Goal: Task Accomplishment & Management: Use online tool/utility

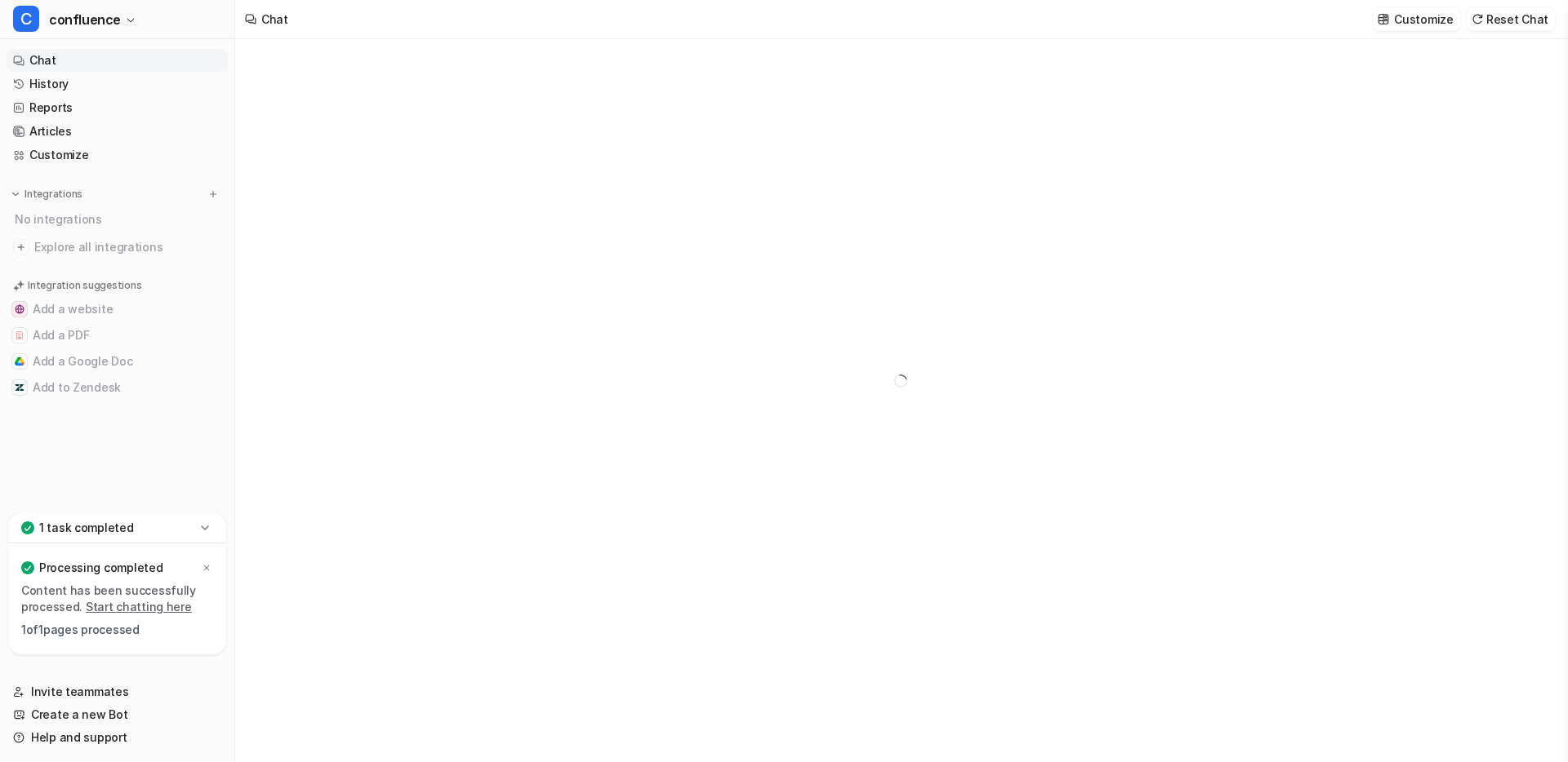
click at [448, 191] on div at bounding box center [900, 400] width 1331 height 723
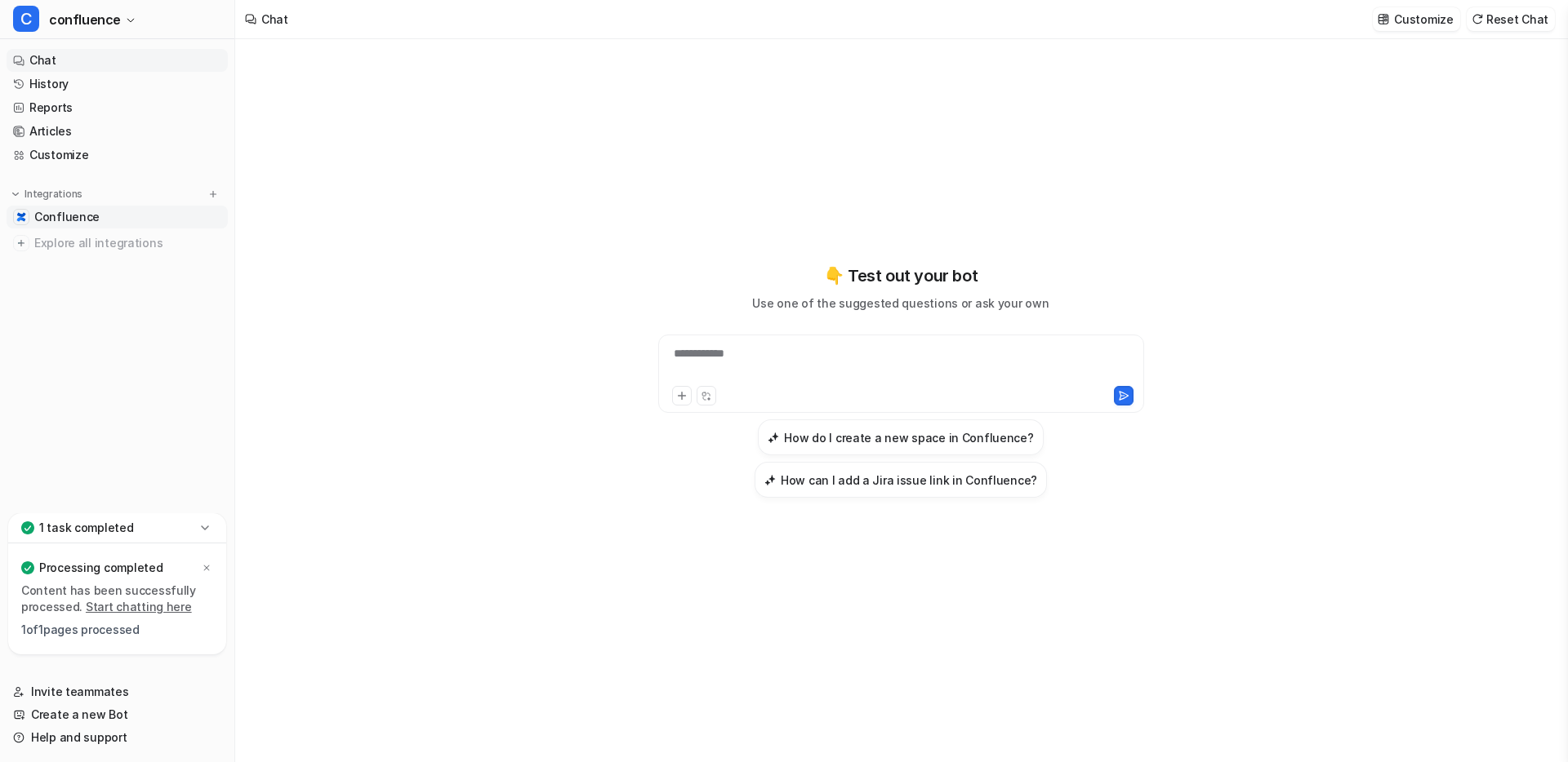
click at [38, 215] on span "Confluence" at bounding box center [67, 216] width 65 height 16
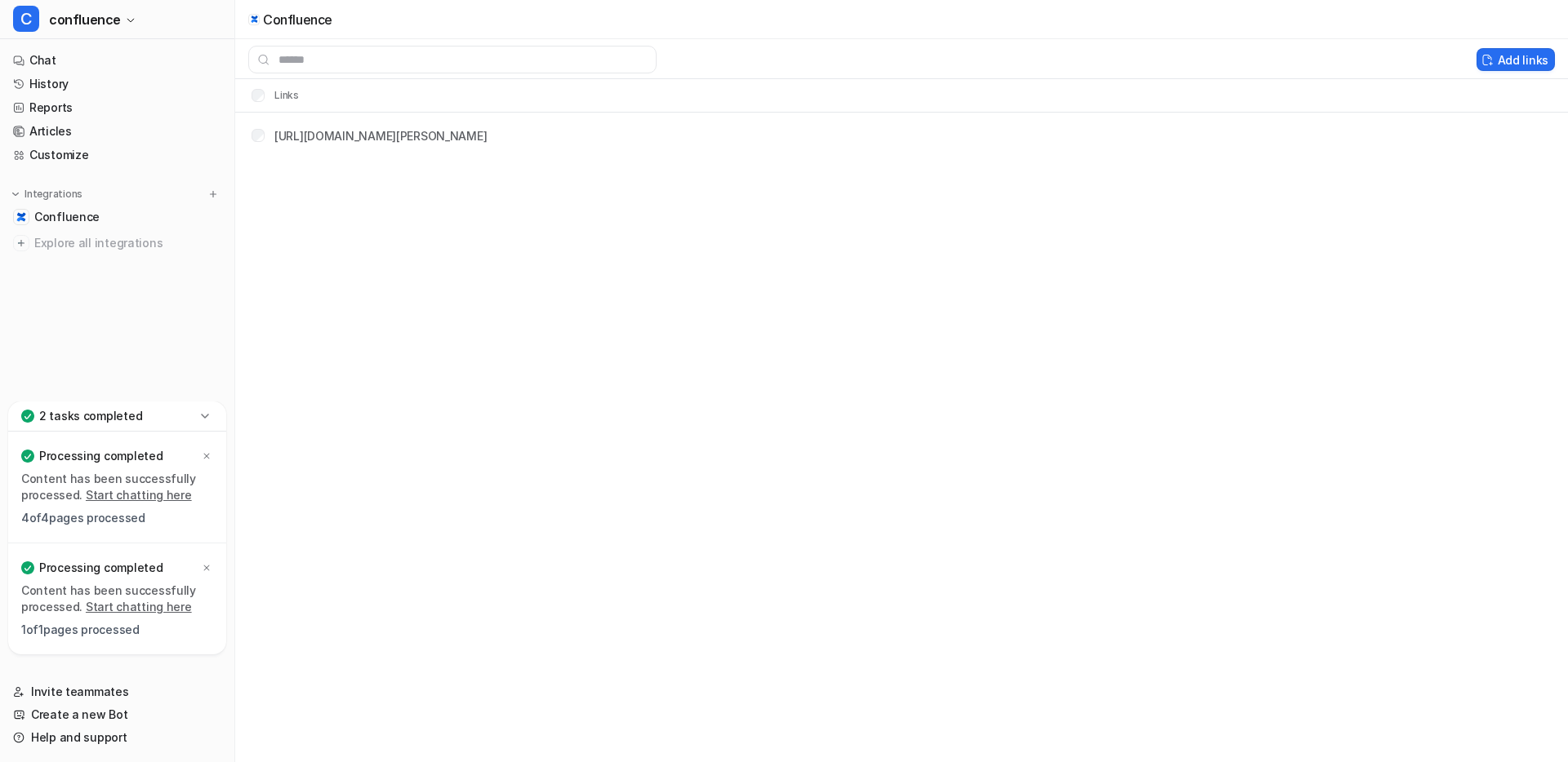
click at [296, 203] on div "Confluence Add links Links https://eesel-silvia-dev.atlassian.net/.../Getting+s…" at bounding box center [784, 381] width 1568 height 762
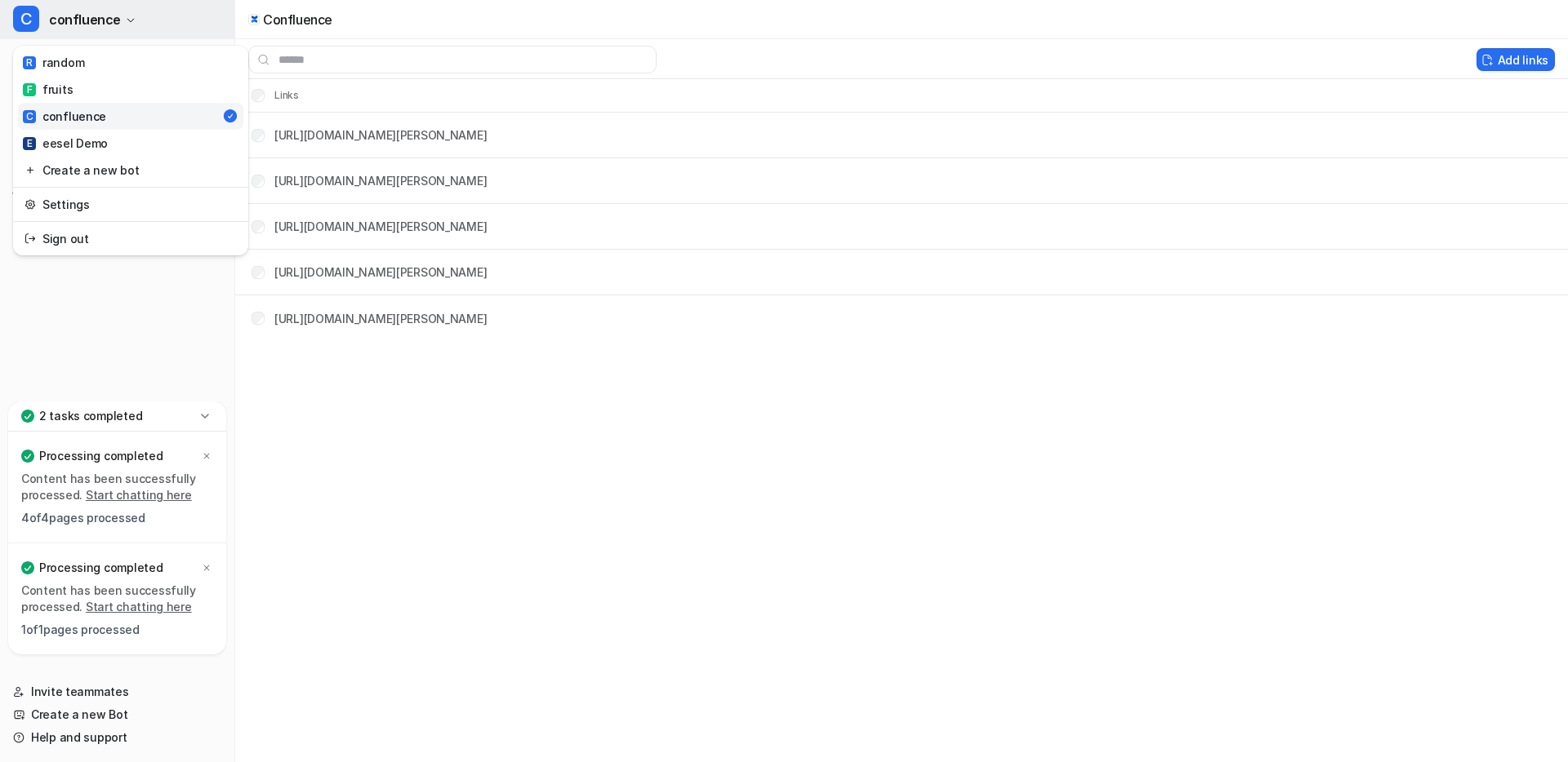
click at [73, 18] on span "confluence" at bounding box center [85, 19] width 72 height 23
click at [96, 66] on link "R random" at bounding box center [130, 63] width 226 height 27
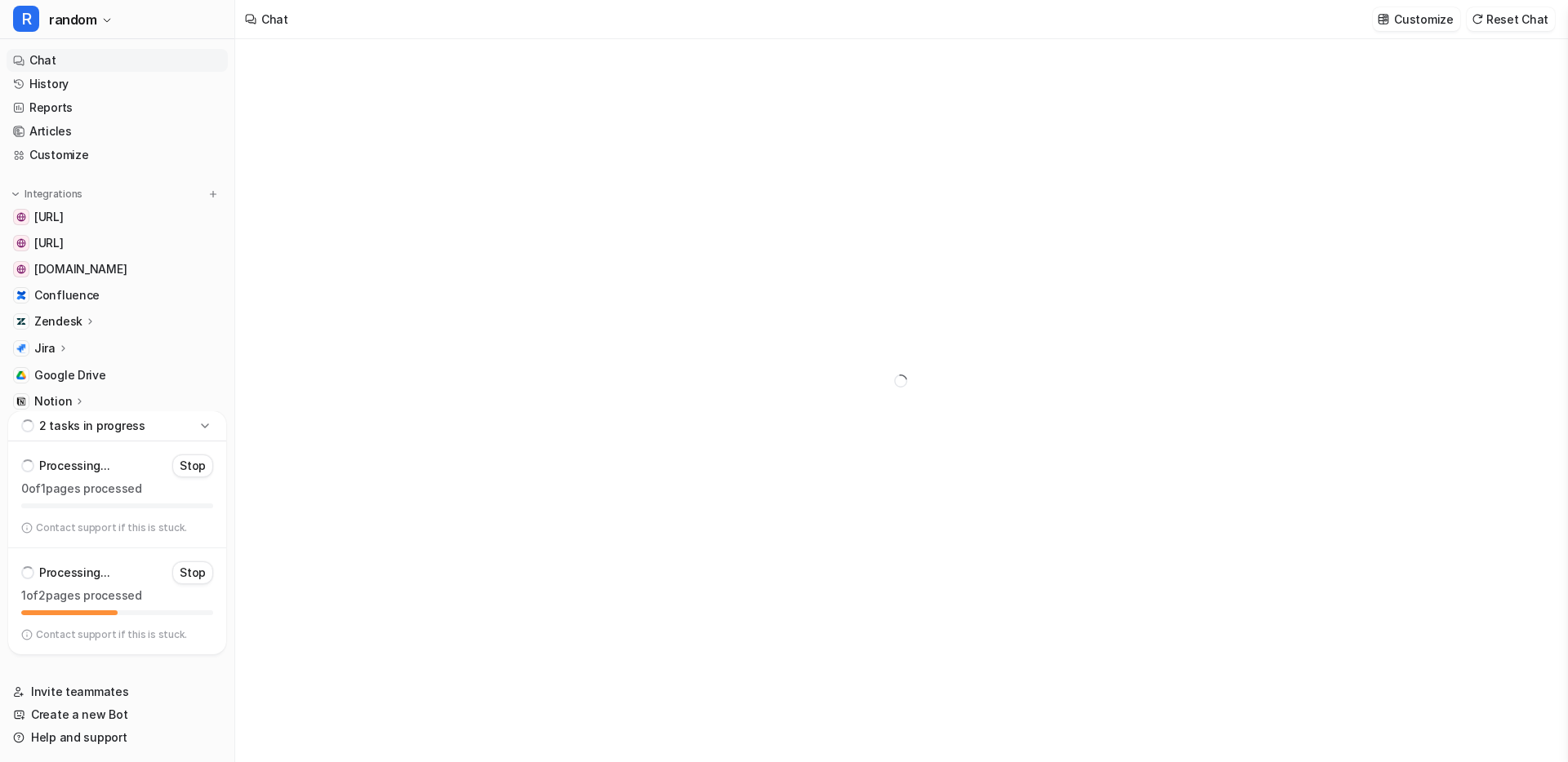
type textarea "**********"
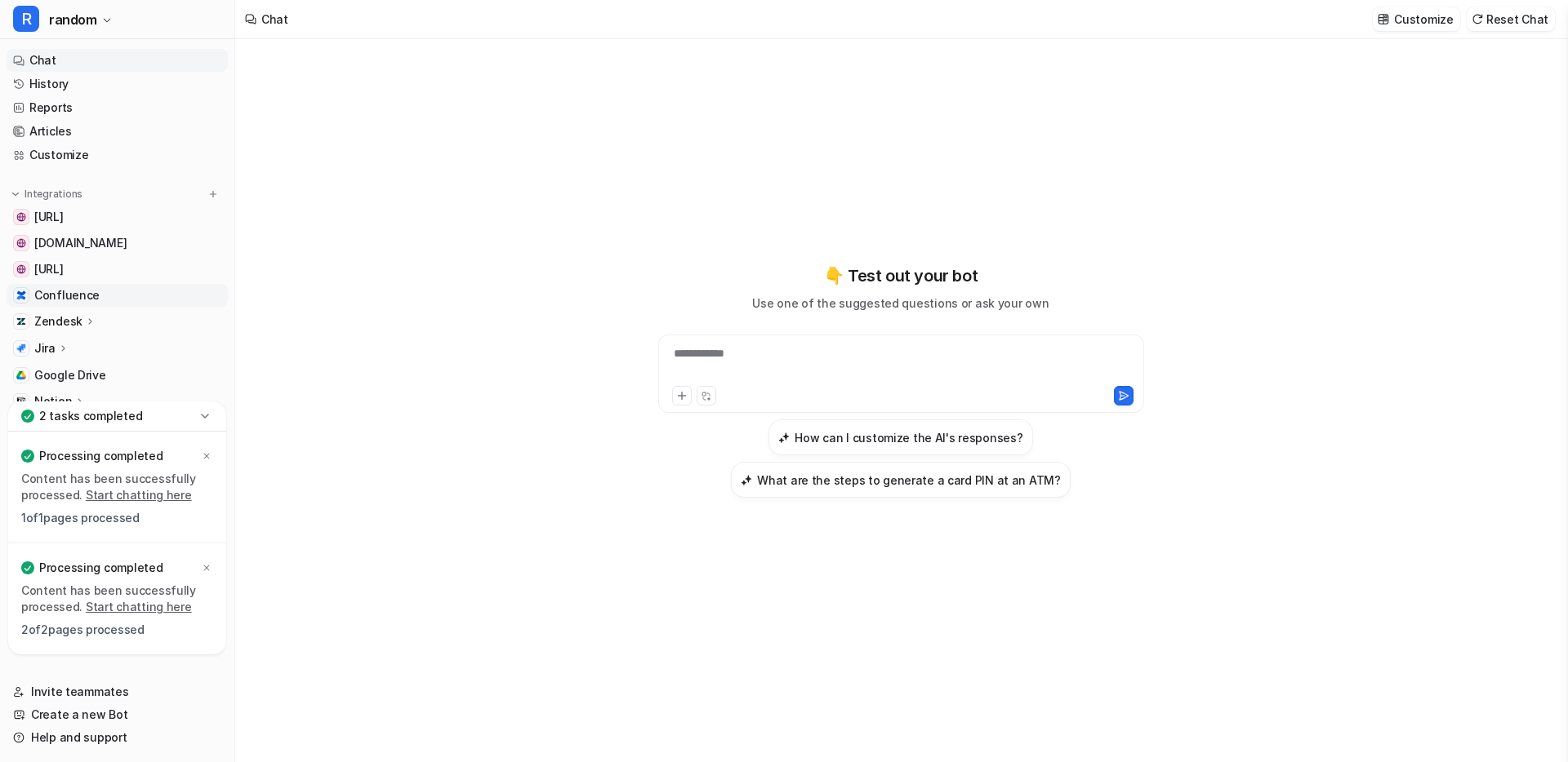
click at [65, 302] on span "Confluence" at bounding box center [67, 295] width 65 height 16
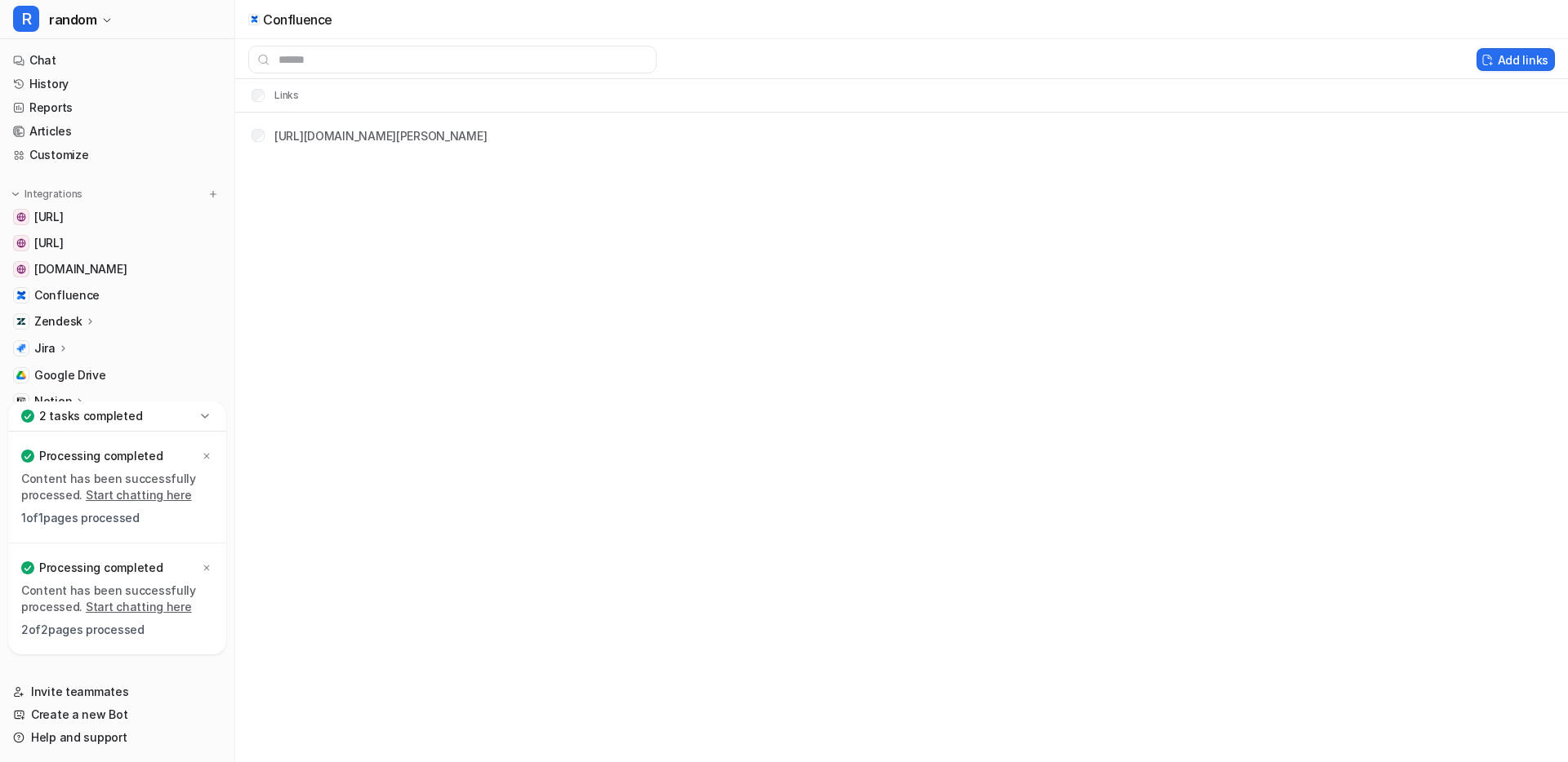
click at [205, 411] on icon at bounding box center [205, 416] width 16 height 16
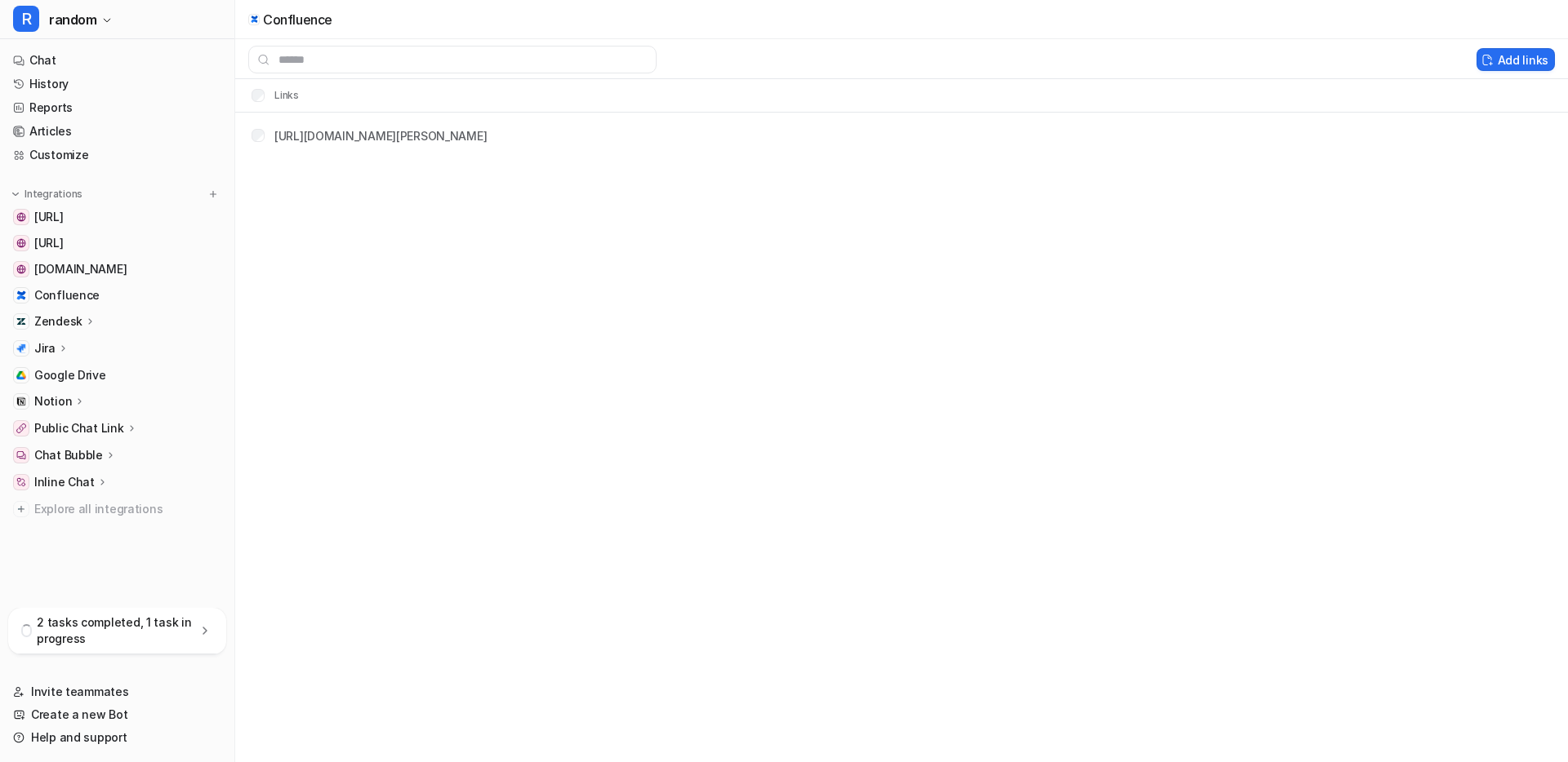
click at [128, 645] on p "2 tasks completed, 1 task in progress" at bounding box center [116, 631] width 160 height 33
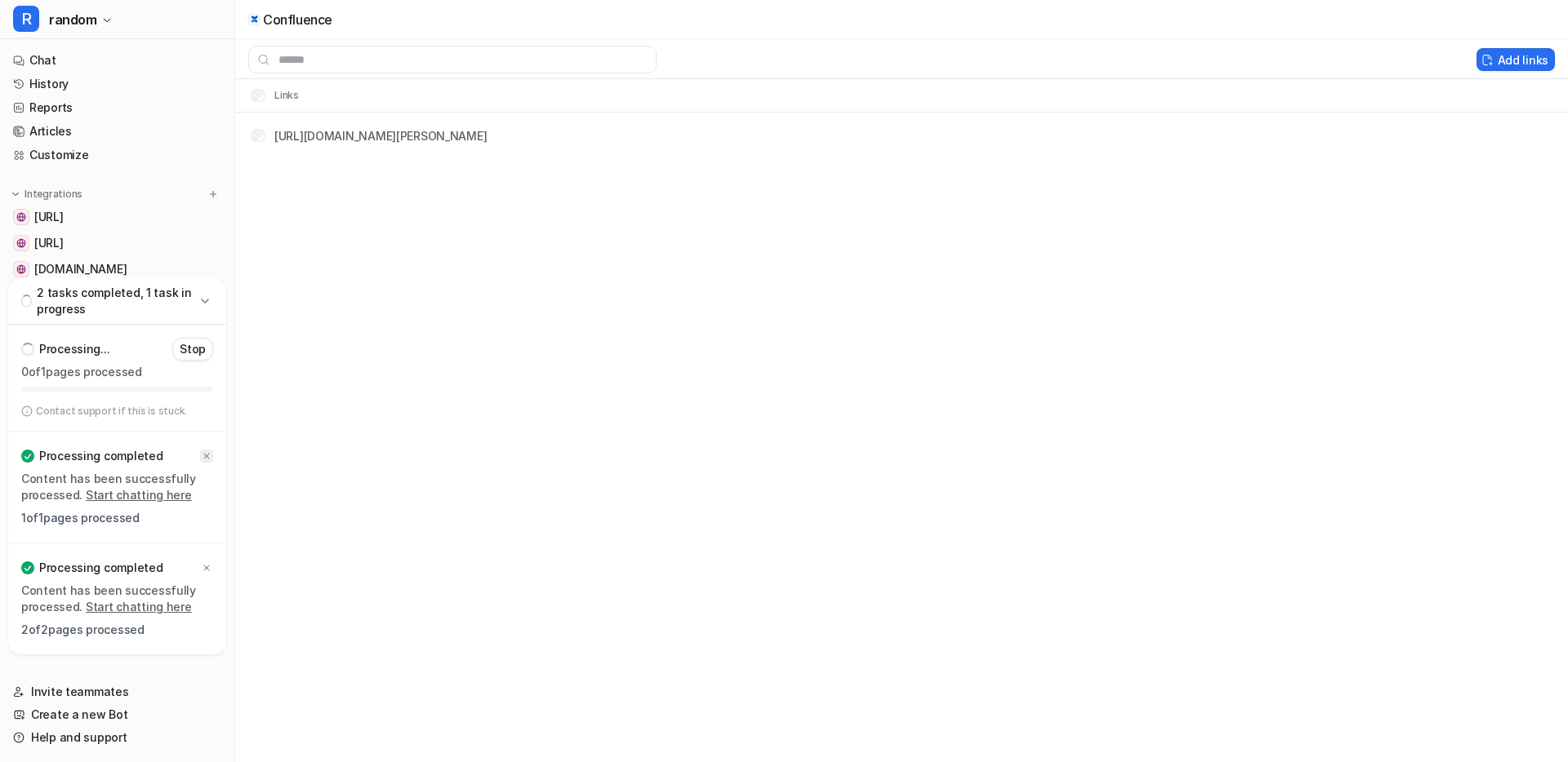
click at [205, 454] on icon at bounding box center [207, 456] width 10 height 10
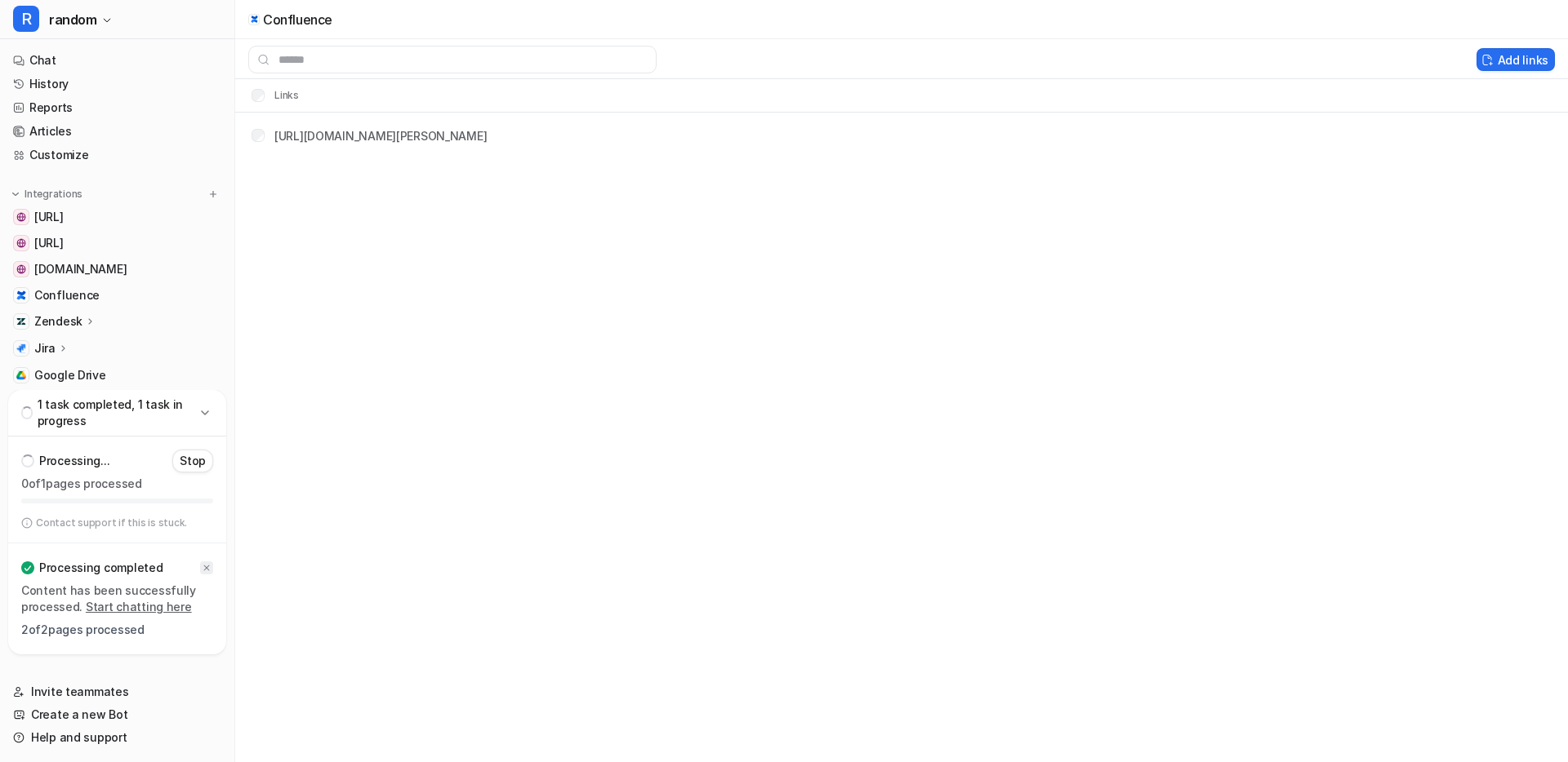
click at [208, 573] on div at bounding box center [206, 568] width 13 height 13
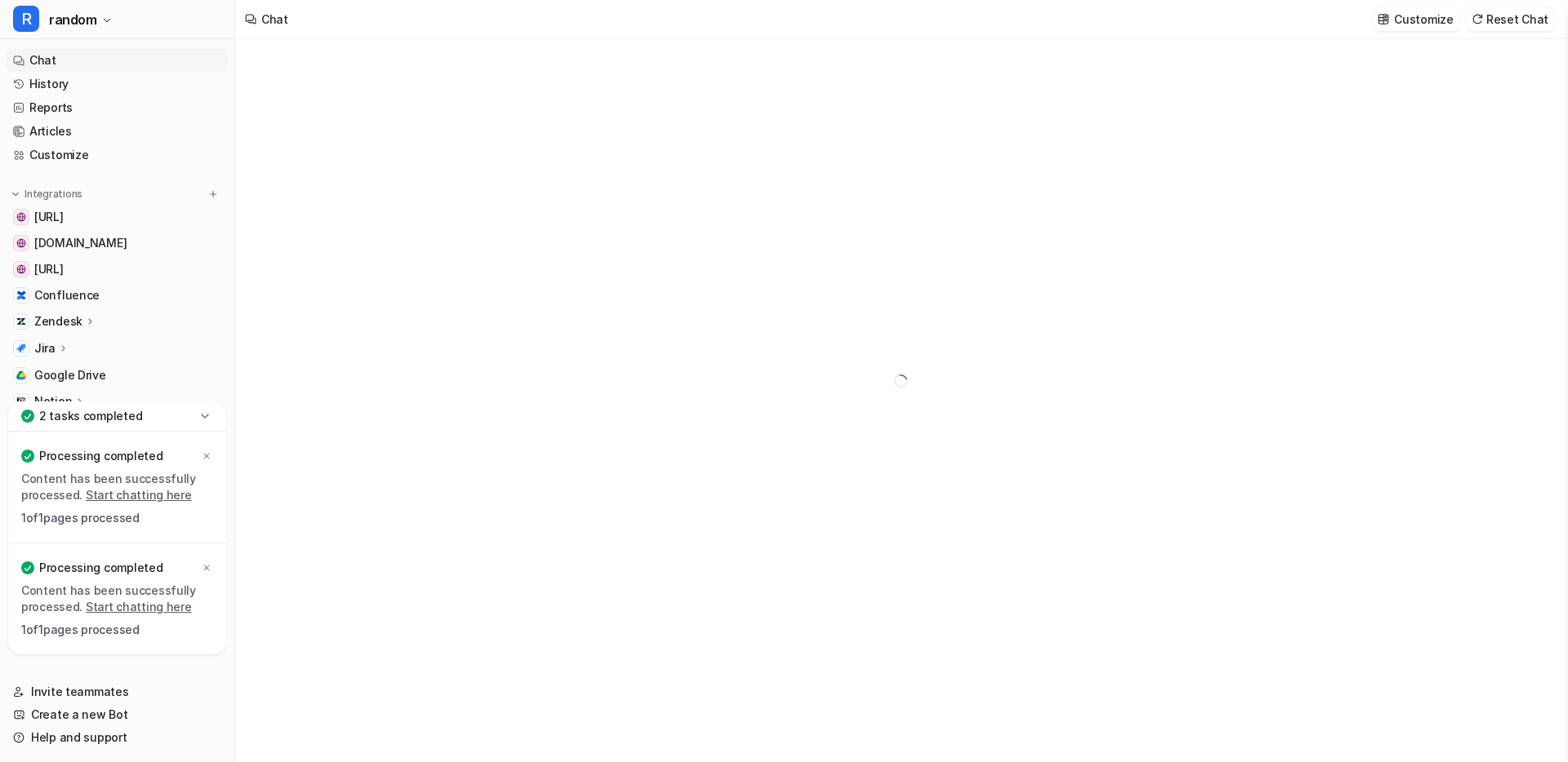
type textarea "**********"
